Goal: Navigation & Orientation: Find specific page/section

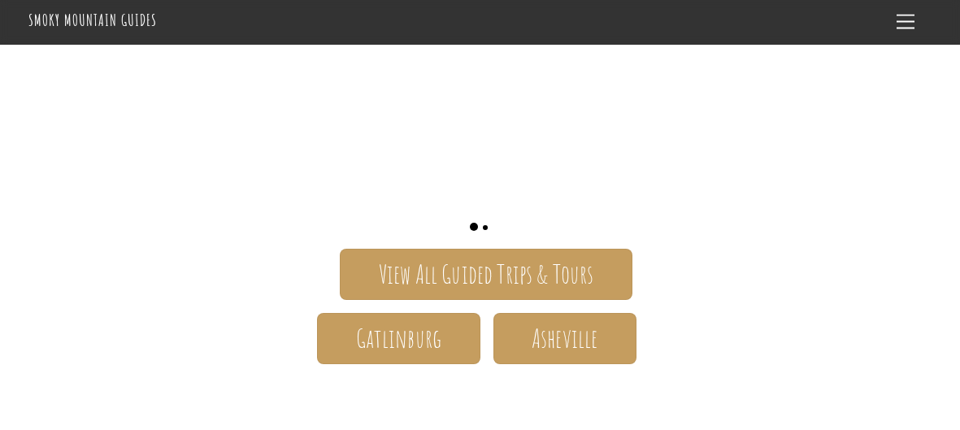
scroll to position [200, 0]
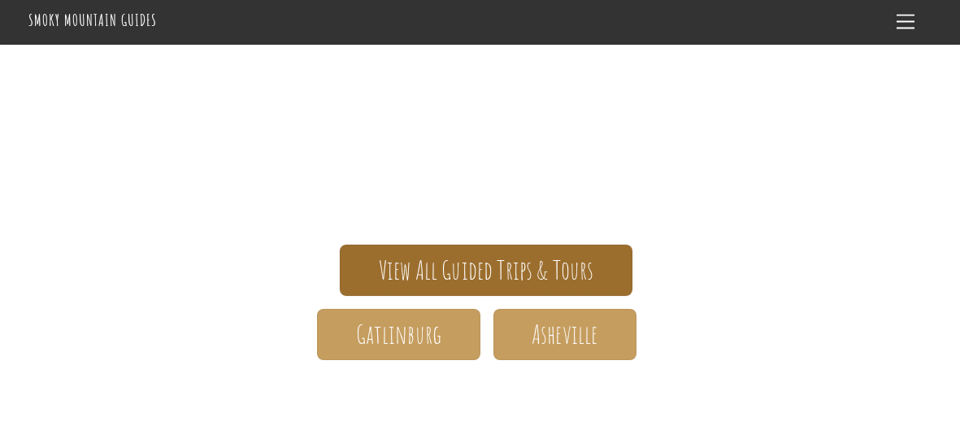
click at [497, 262] on span "View All Guided Trips & Tours" at bounding box center [486, 270] width 215 height 17
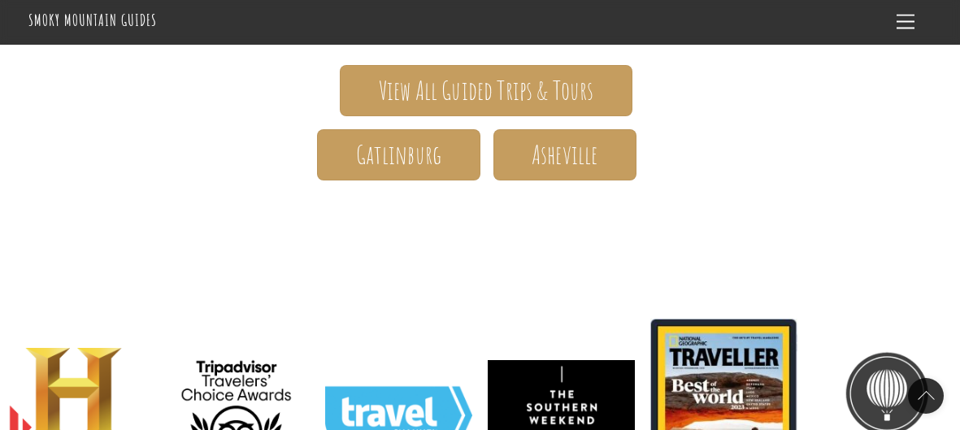
scroll to position [277, 0]
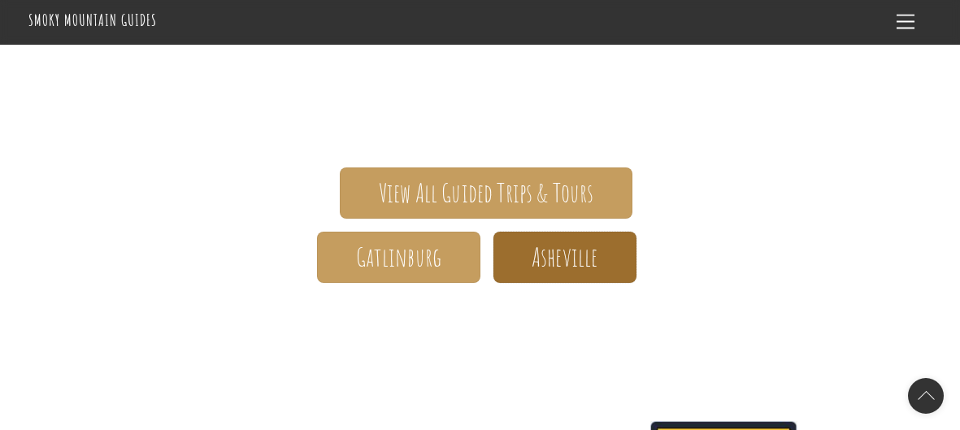
click at [565, 249] on span "Asheville" at bounding box center [565, 257] width 66 height 17
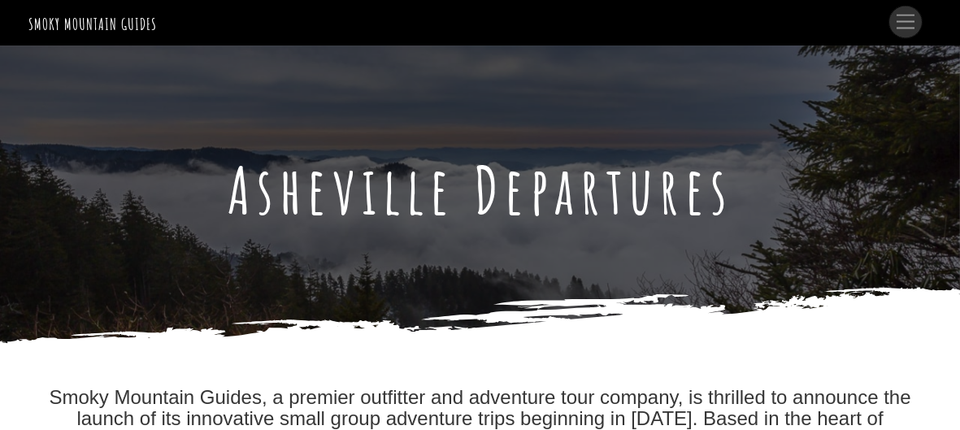
click at [910, 23] on span "Menu" at bounding box center [906, 22] width 18 height 15
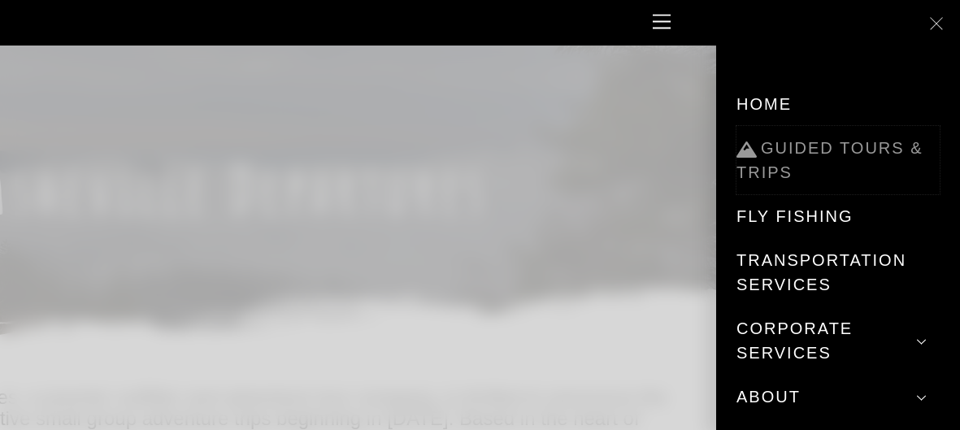
click at [788, 149] on link "Guided Tours & Trips" at bounding box center [837, 160] width 203 height 68
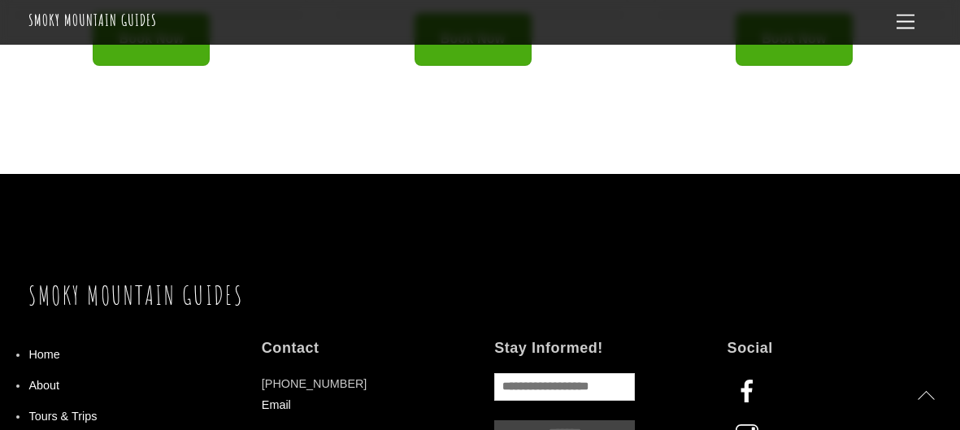
scroll to position [1374, 0]
